Goal: Task Accomplishment & Management: Manage account settings

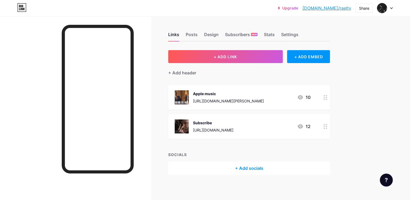
click at [179, 35] on div "Links" at bounding box center [173, 36] width 11 height 10
click at [379, 9] on img at bounding box center [381, 8] width 9 height 9
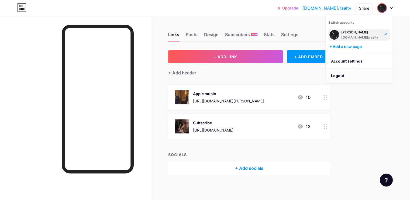
click at [340, 74] on li "Logout" at bounding box center [358, 75] width 67 height 15
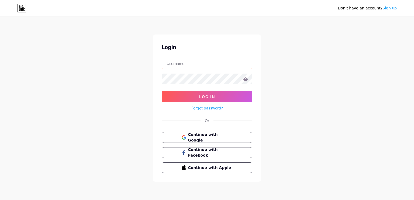
click at [201, 67] on input "text" at bounding box center [207, 63] width 90 height 11
type input "rael4dnft@gmail.com"
click at [206, 138] on span "Continue with Google" at bounding box center [210, 138] width 45 height 12
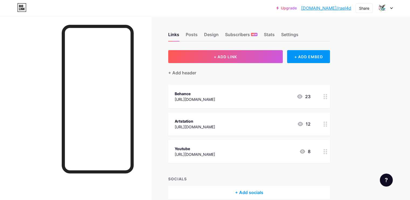
click at [390, 11] on div at bounding box center [385, 8] width 16 height 10
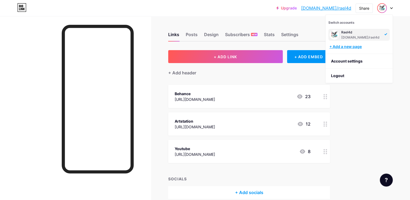
click at [344, 47] on div "+ Add a new page" at bounding box center [359, 46] width 60 height 5
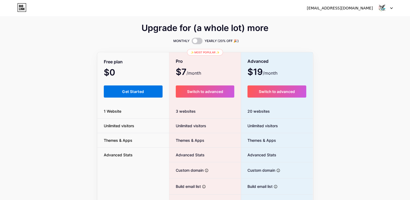
click at [130, 90] on span "Get Started" at bounding box center [133, 91] width 22 height 5
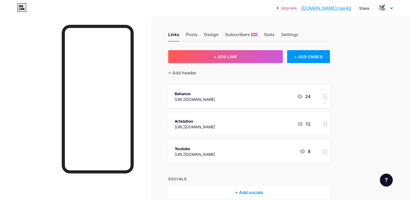
click at [391, 7] on icon at bounding box center [391, 8] width 3 height 2
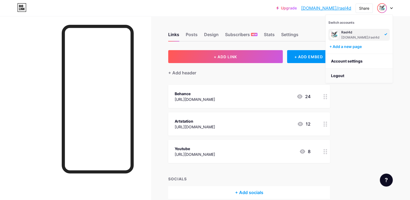
click at [341, 72] on li "Logout" at bounding box center [358, 75] width 67 height 15
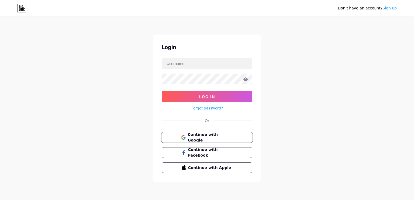
click at [217, 141] on button "Continue with Google" at bounding box center [207, 137] width 92 height 11
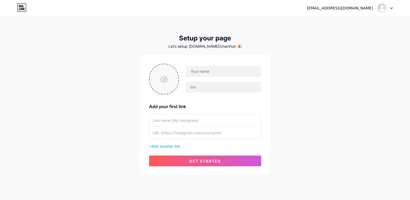
click at [165, 83] on input "file" at bounding box center [164, 79] width 29 height 30
click at [198, 71] on input "text" at bounding box center [223, 71] width 75 height 11
type input "3"
type input "R93 FILMS"
click at [198, 87] on input "text" at bounding box center [223, 87] width 75 height 11
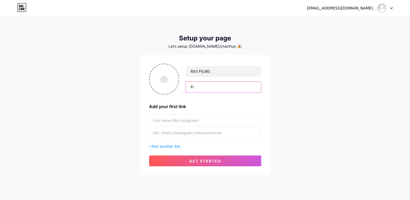
type input "F"
type input "Film | CGI Ads| Editor"
click at [162, 82] on input "file" at bounding box center [164, 79] width 29 height 30
type input "C:\fakepath\20250816_1807_R93 Logo Design_remix_01k2tj2c70f42v7btpph5nt12e.png"
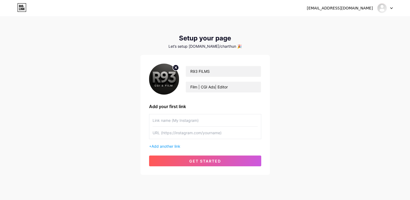
click at [166, 132] on input "text" at bounding box center [204, 133] width 105 height 12
paste input "[URL][DOMAIN_NAME]"
type input "[URL][DOMAIN_NAME]"
click at [195, 122] on input "text" at bounding box center [204, 120] width 105 height 12
type input "MY YOUTUBE"
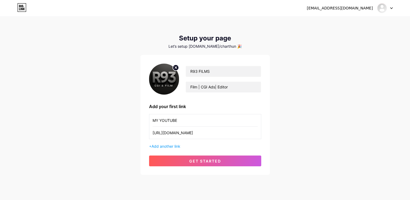
click at [318, 107] on div "[EMAIL_ADDRESS][DOMAIN_NAME] Dashboard Logout Setup your page Let’s setup [DOMA…" at bounding box center [205, 96] width 410 height 192
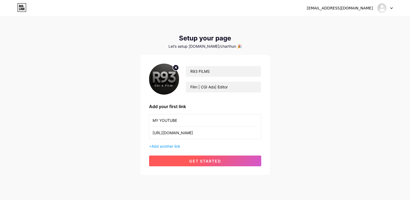
click at [193, 161] on span "get started" at bounding box center [205, 161] width 32 height 5
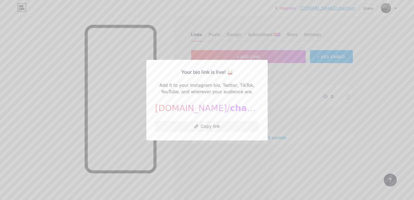
click at [258, 110] on div "Your bio link is live! 🥁 Add it to your Instagram bio, Twitter, TikTok, YouTube…" at bounding box center [206, 100] width 121 height 81
click at [221, 81] on div "Your bio link is live! 🥁 Add it to your Instagram bio, Twitter, TikTok, YouTube…" at bounding box center [207, 99] width 104 height 63
click at [199, 132] on div "Your bio link is live! 🥁 Add it to your Instagram bio, Twitter, TikTok, YouTube…" at bounding box center [206, 100] width 121 height 81
click at [202, 127] on button "Copy link" at bounding box center [207, 126] width 104 height 11
click at [278, 126] on div at bounding box center [207, 100] width 414 height 200
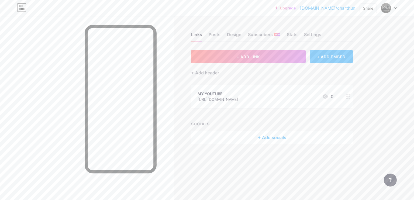
click at [390, 8] on div at bounding box center [386, 8] width 10 height 10
click at [397, 7] on div "Upgrade [DOMAIN_NAME]/charth... [DOMAIN_NAME]/charthun Share Switch accounts R9…" at bounding box center [207, 8] width 414 height 10
click at [396, 8] on icon at bounding box center [395, 8] width 2 height 1
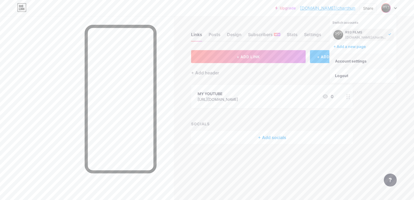
click at [347, 61] on link "Account settings" at bounding box center [362, 61] width 67 height 15
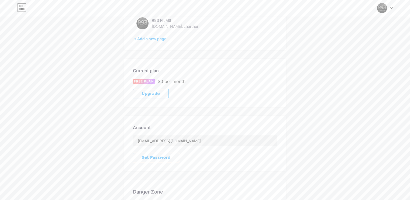
scroll to position [46, 0]
click at [187, 141] on input "[EMAIL_ADDRESS][DOMAIN_NAME]" at bounding box center [205, 141] width 144 height 11
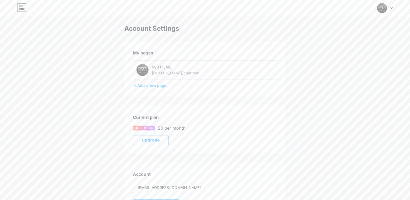
scroll to position [0, 0]
click at [157, 66] on div "R93 FILMS" at bounding box center [185, 67] width 67 height 6
click at [174, 72] on div "[DOMAIN_NAME]/charthun" at bounding box center [175, 73] width 47 height 6
click at [177, 73] on div "[DOMAIN_NAME]/charthun" at bounding box center [175, 73] width 47 height 6
click at [385, 10] on img at bounding box center [382, 8] width 10 height 10
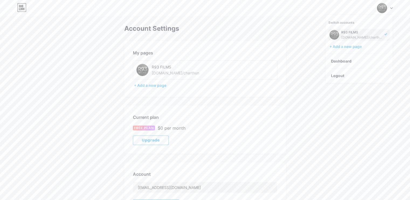
click at [391, 9] on icon at bounding box center [391, 8] width 3 height 2
click at [338, 58] on link "Dashboard" at bounding box center [358, 61] width 67 height 15
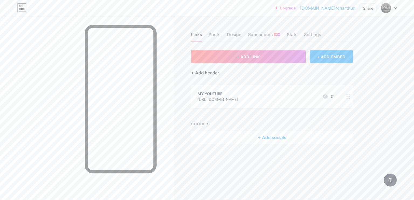
click at [208, 71] on div "+ Add header" at bounding box center [205, 73] width 28 height 6
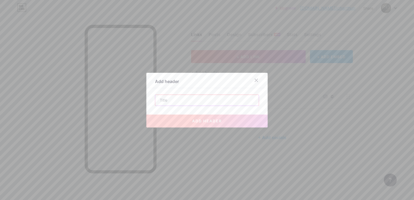
click at [213, 100] on input "text" at bounding box center [206, 100] width 103 height 11
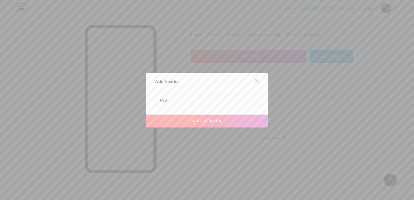
type input "R93"
click at [211, 119] on span "add header" at bounding box center [207, 121] width 30 height 5
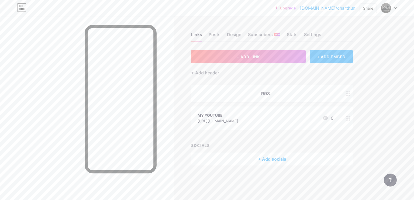
click at [334, 8] on link "[DOMAIN_NAME]/charthun" at bounding box center [327, 8] width 55 height 6
click at [346, 97] on div at bounding box center [347, 93] width 9 height 17
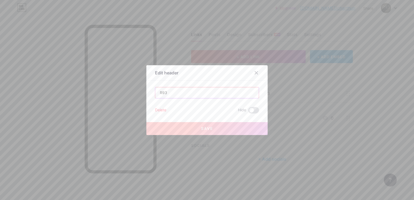
drag, startPoint x: 159, startPoint y: 89, endPoint x: 163, endPoint y: 90, distance: 4.2
click at [163, 90] on input "R93" at bounding box center [206, 92] width 103 height 11
click at [156, 110] on div "Delete" at bounding box center [160, 110] width 11 height 6
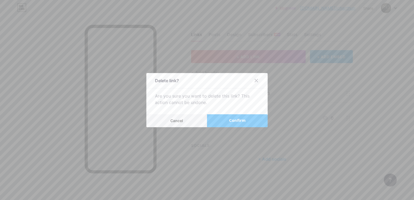
click at [236, 119] on span "Confirm" at bounding box center [237, 121] width 17 height 6
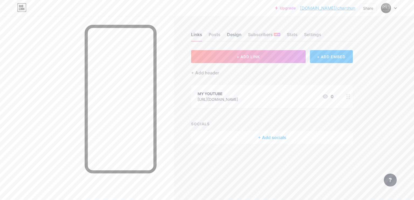
click at [233, 37] on div "Design" at bounding box center [234, 36] width 15 height 10
click at [308, 34] on div "Settings" at bounding box center [312, 36] width 17 height 10
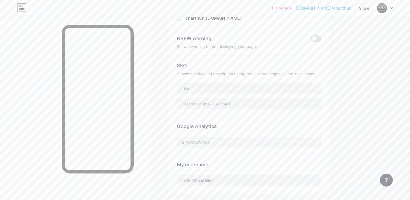
scroll to position [81, 0]
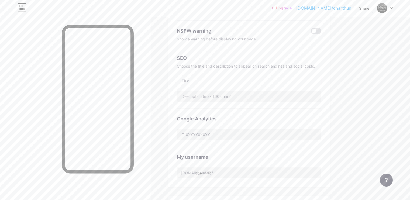
click at [224, 83] on input "text" at bounding box center [249, 80] width 144 height 11
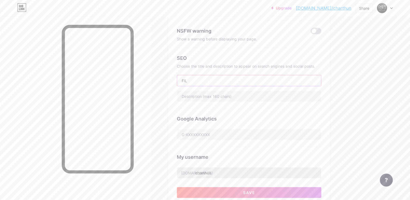
type input "FIL"
click at [240, 170] on input "charthun" at bounding box center [249, 172] width 144 height 11
drag, startPoint x: 237, startPoint y: 172, endPoint x: 218, endPoint y: 176, distance: 18.4
click at [218, 176] on input "charthun" at bounding box center [249, 172] width 144 height 11
type input "R93"
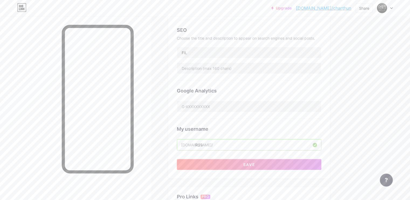
scroll to position [108, 0]
drag, startPoint x: 217, startPoint y: 51, endPoint x: 195, endPoint y: 52, distance: 21.9
click at [195, 52] on div "Preferred link This is an aesthetic choice. Both links are usable. [DOMAIN_NAME…" at bounding box center [249, 60] width 162 height 237
click at [352, 82] on div "Links Posts Design Subscribers NEW Stats Settings Preferred link This is an aes…" at bounding box center [176, 120] width 352 height 425
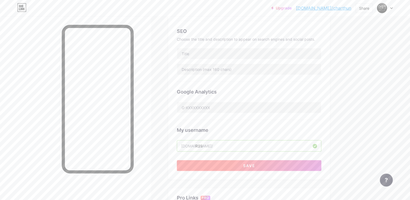
click at [280, 164] on button "Save" at bounding box center [249, 165] width 144 height 11
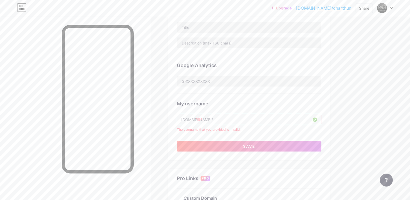
scroll to position [135, 0]
click at [245, 116] on input "R93" at bounding box center [249, 118] width 144 height 11
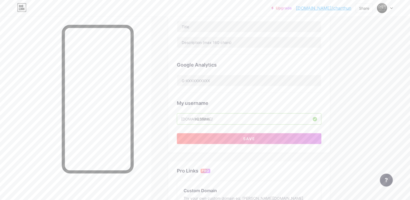
type input "r93films"
click at [304, 104] on div "My username" at bounding box center [249, 102] width 144 height 7
click at [278, 139] on button "Save" at bounding box center [249, 138] width 144 height 11
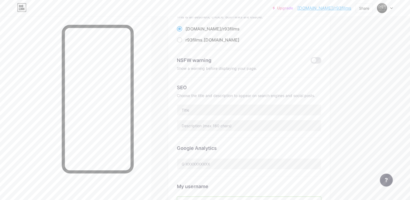
scroll to position [0, 0]
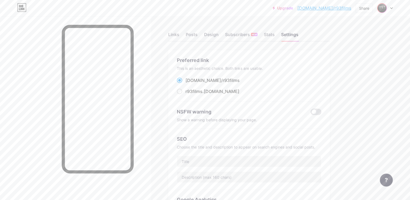
click at [381, 11] on img at bounding box center [381, 8] width 9 height 9
click at [197, 37] on div "Posts" at bounding box center [192, 36] width 12 height 10
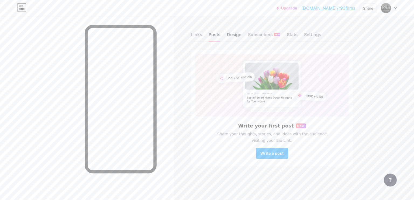
click at [235, 37] on div "Design" at bounding box center [234, 36] width 15 height 10
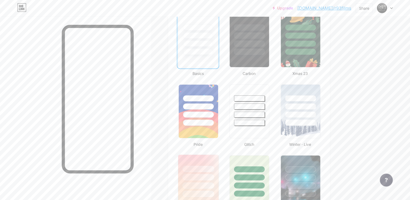
scroll to position [108, 0]
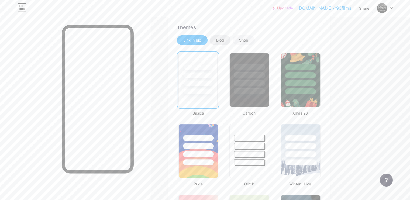
click at [224, 43] on div "Blog" at bounding box center [220, 39] width 8 height 5
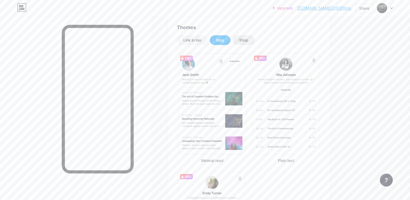
click at [248, 41] on div "Shop" at bounding box center [243, 39] width 9 height 5
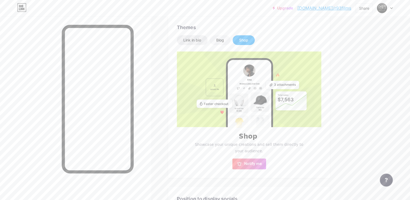
click at [201, 39] on div "Link in bio" at bounding box center [192, 39] width 18 height 5
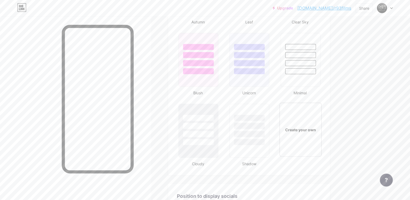
scroll to position [539, 0]
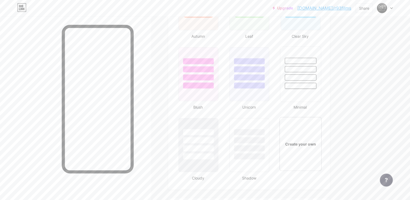
click at [307, 75] on div at bounding box center [300, 77] width 32 height 6
click at [307, 75] on div at bounding box center [300, 77] width 30 height 6
click at [309, 92] on div at bounding box center [299, 74] width 39 height 54
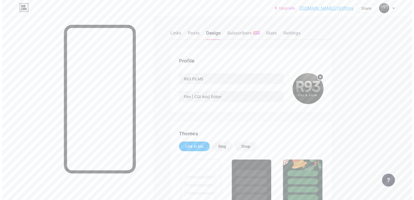
scroll to position [0, 0]
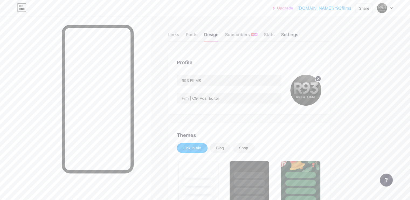
click at [298, 34] on div "Settings" at bounding box center [289, 36] width 17 height 10
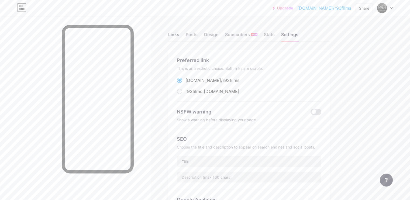
click at [179, 32] on div "Links" at bounding box center [173, 36] width 11 height 10
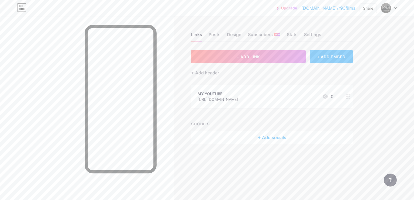
click at [336, 9] on link "[DOMAIN_NAME]/r93films" at bounding box center [328, 8] width 54 height 6
